Goal: Task Accomplishment & Management: Complete application form

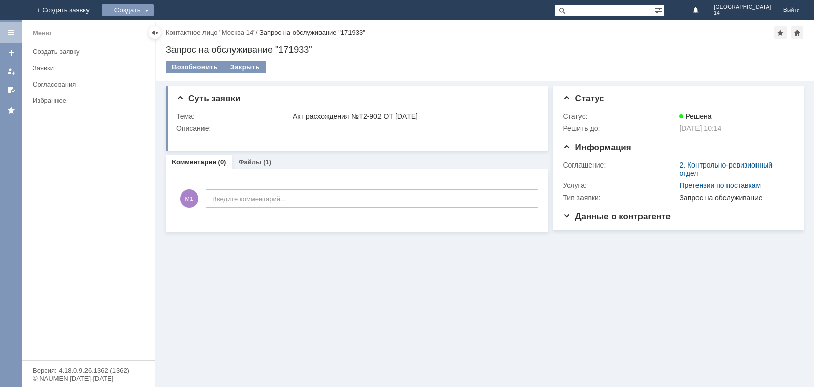
click at [154, 13] on div "Создать" at bounding box center [128, 10] width 52 height 12
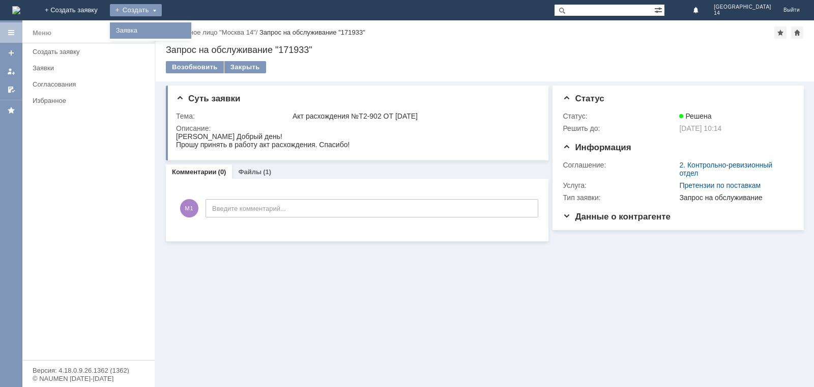
click at [189, 28] on link "Заявка" at bounding box center [150, 30] width 77 height 12
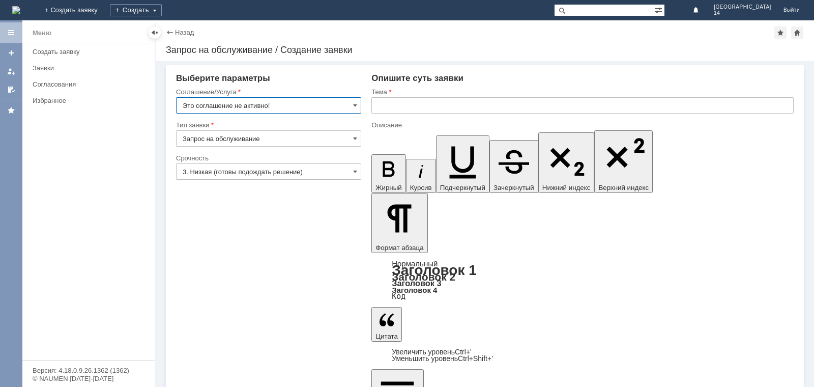
click at [342, 108] on input "Это соглашение не активно!" at bounding box center [268, 105] width 185 height 16
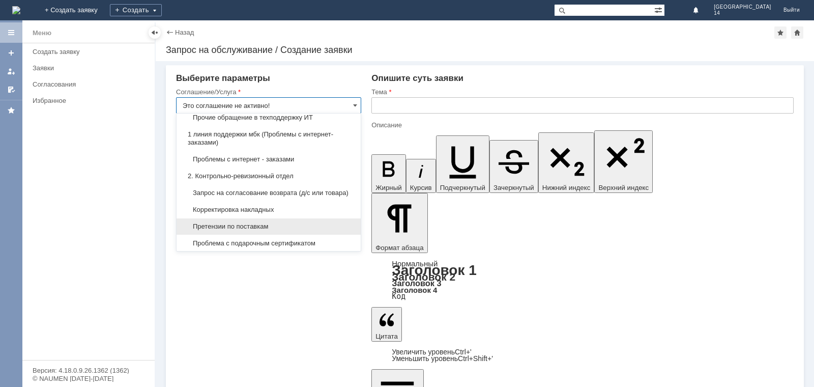
scroll to position [153, 0]
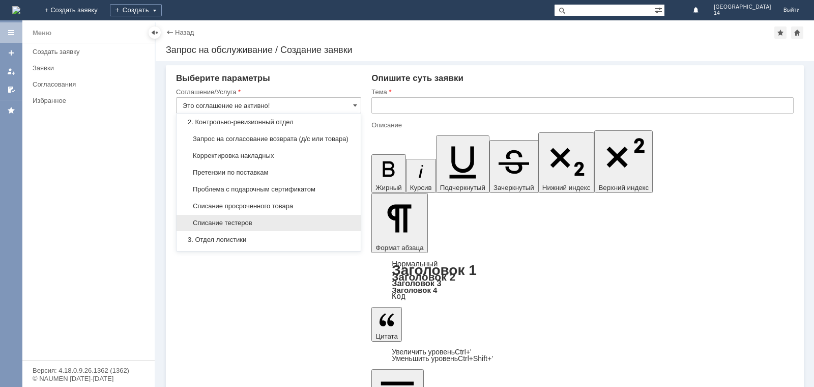
click at [244, 231] on div "Списание тестеров" at bounding box center [268, 223] width 184 height 16
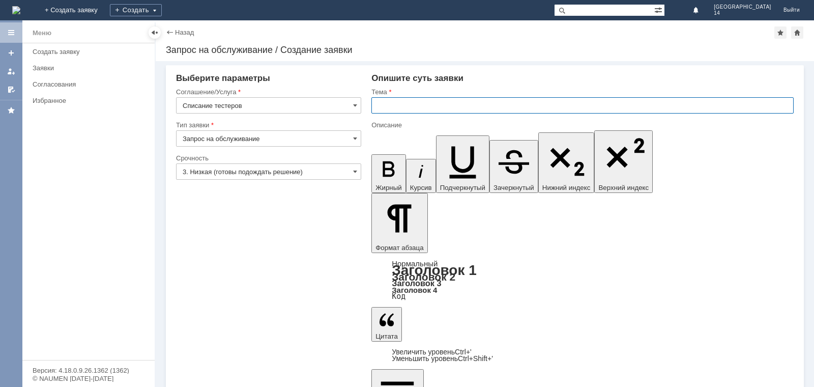
click at [406, 105] on input "text" at bounding box center [582, 105] width 422 height 16
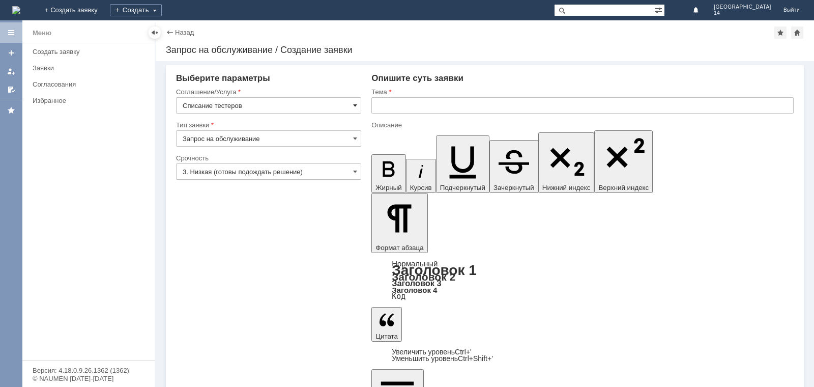
click at [354, 106] on span at bounding box center [355, 105] width 4 height 8
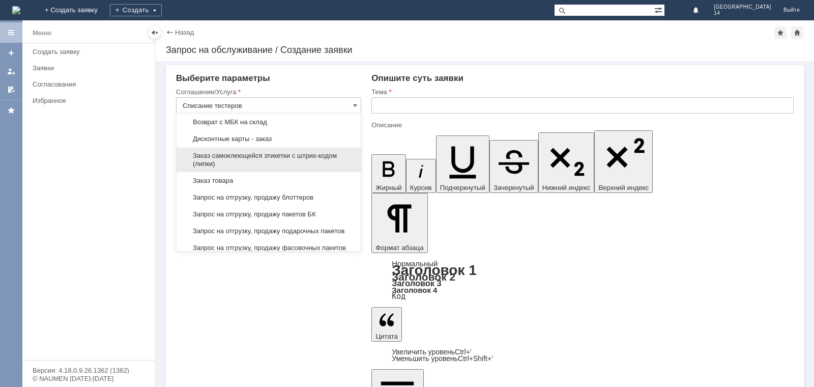
scroll to position [305, 0]
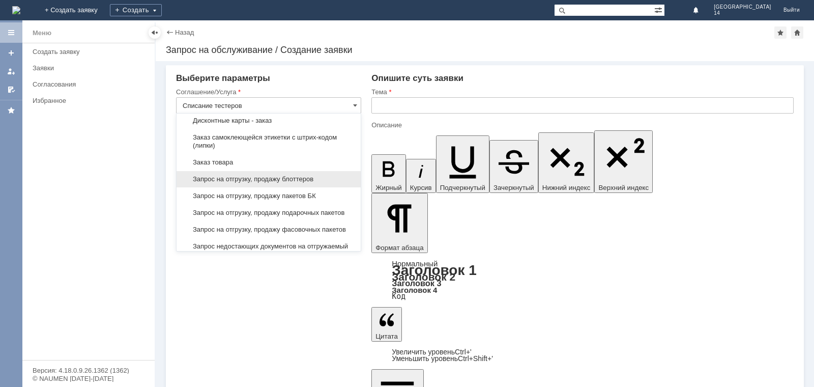
click at [293, 183] on span "Запрос на отгрузку, продажу блоттеров" at bounding box center [269, 179] width 172 height 8
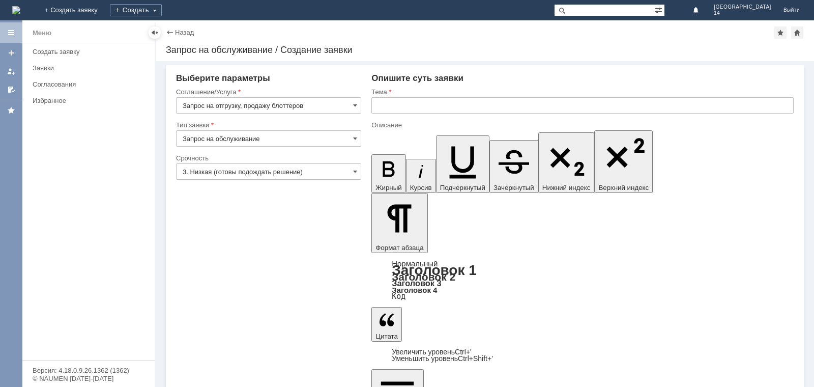
type input "Запрос на отгрузку, продажу блоттеров"
click at [404, 111] on input "text" at bounding box center [582, 105] width 422 height 16
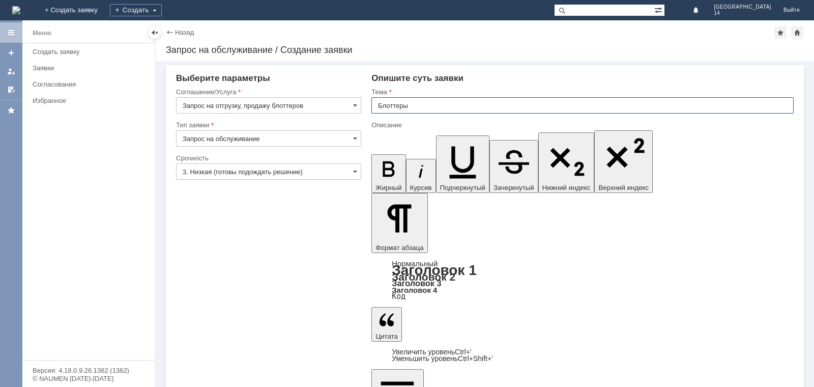
type input "Блоттеры"
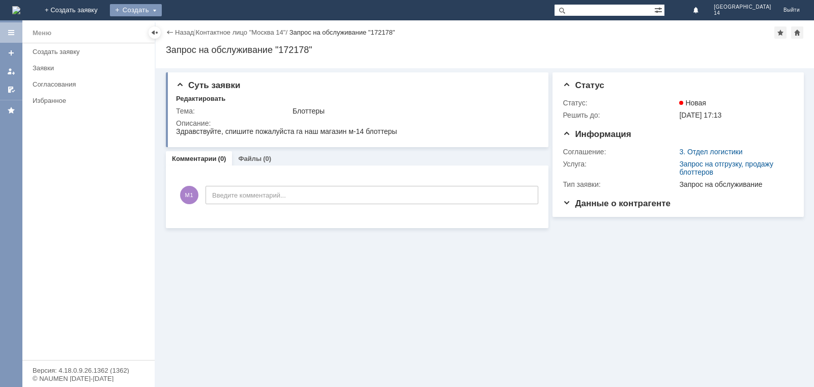
click at [162, 8] on div "Создать" at bounding box center [136, 10] width 52 height 12
click at [189, 30] on link "Заявка" at bounding box center [150, 30] width 77 height 12
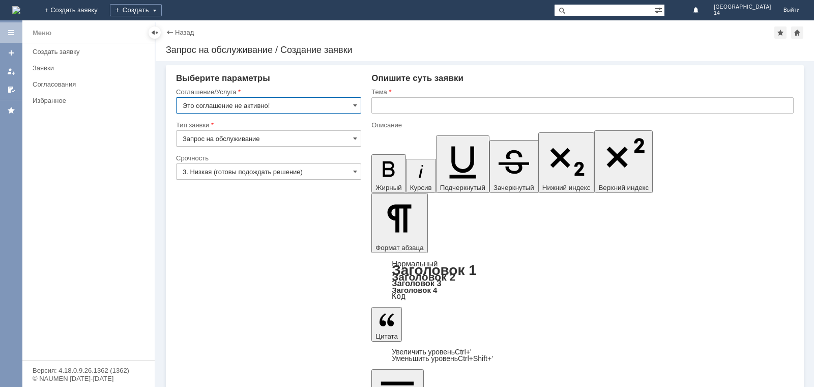
click at [248, 103] on input "Это соглашение не активно!" at bounding box center [268, 105] width 185 height 16
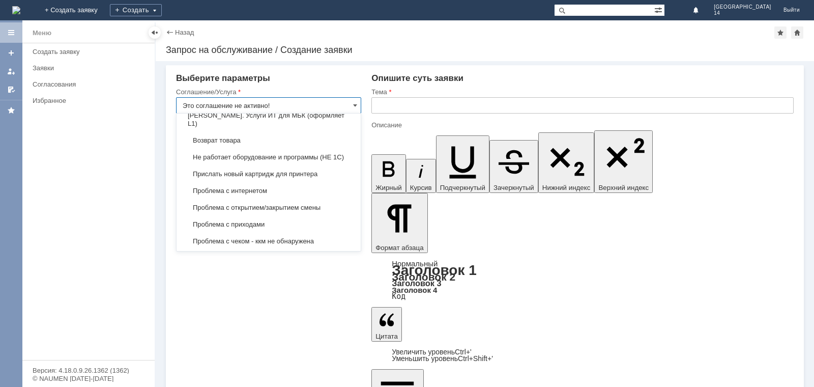
scroll to position [1931, 0]
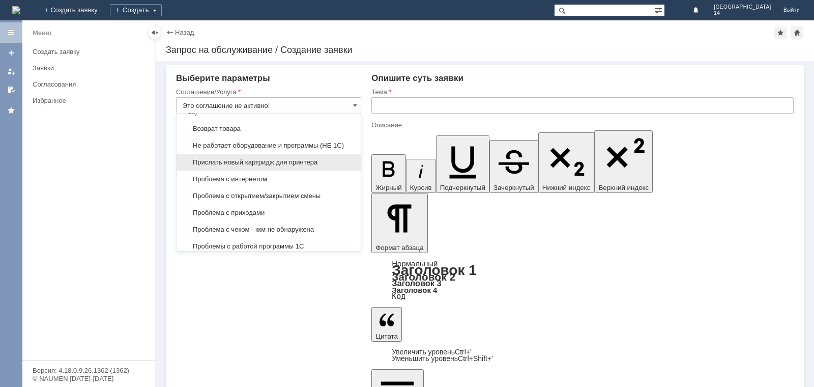
click at [297, 170] on div "Прислать новый картридж для принтера" at bounding box center [268, 162] width 184 height 16
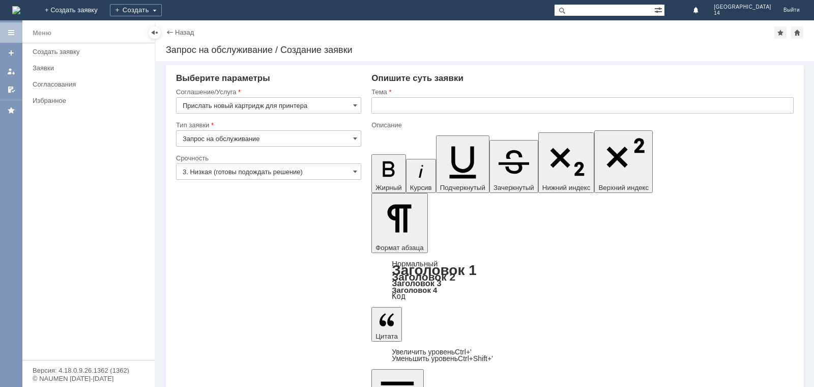
type input "Прислать новый картридж для принтера"
click at [391, 103] on input "text" at bounding box center [582, 105] width 422 height 16
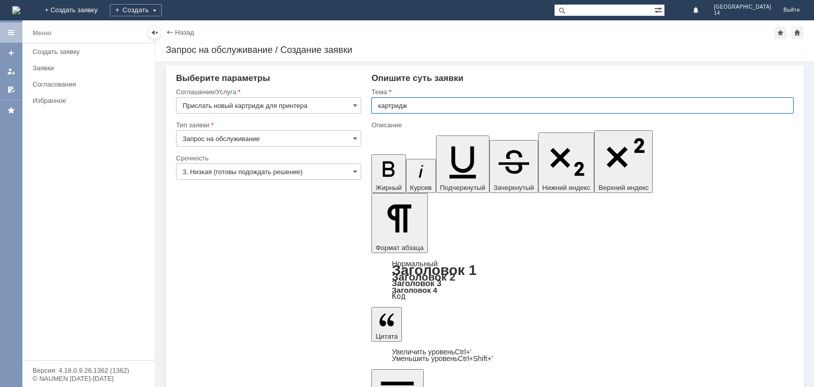
type input "картридж"
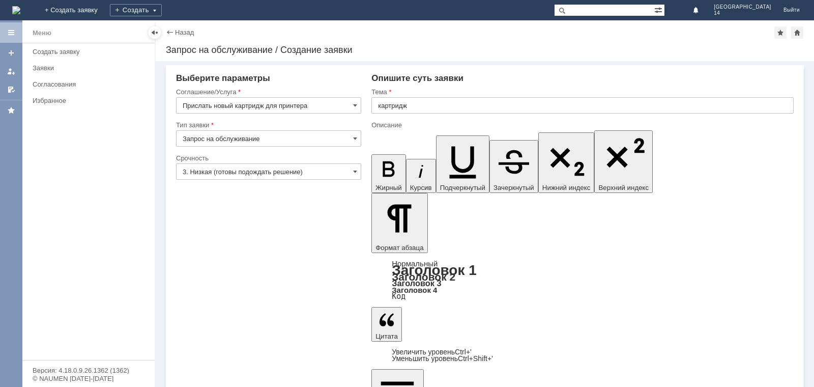
drag, startPoint x: 608, startPoint y: 2752, endPoint x: 677, endPoint y: 2747, distance: 69.4
click at [380, 156] on icon "button" at bounding box center [388, 169] width 26 height 26
